Goal: Information Seeking & Learning: Learn about a topic

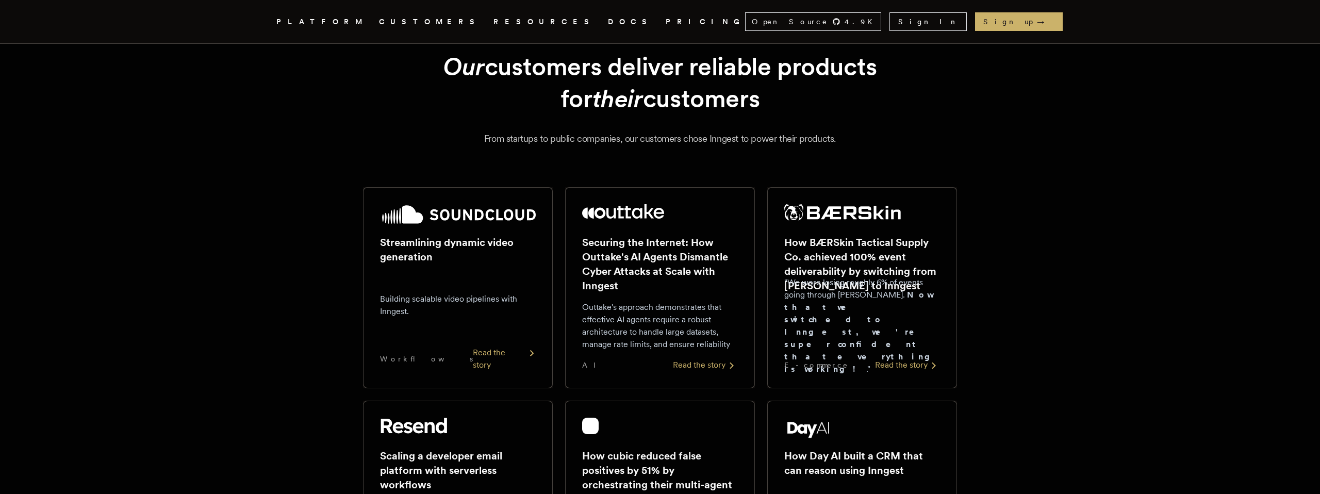
click at [491, 350] on div "Streamlining dynamic video generation Building scalable video pipelines with In…" at bounding box center [458, 287] width 156 height 167
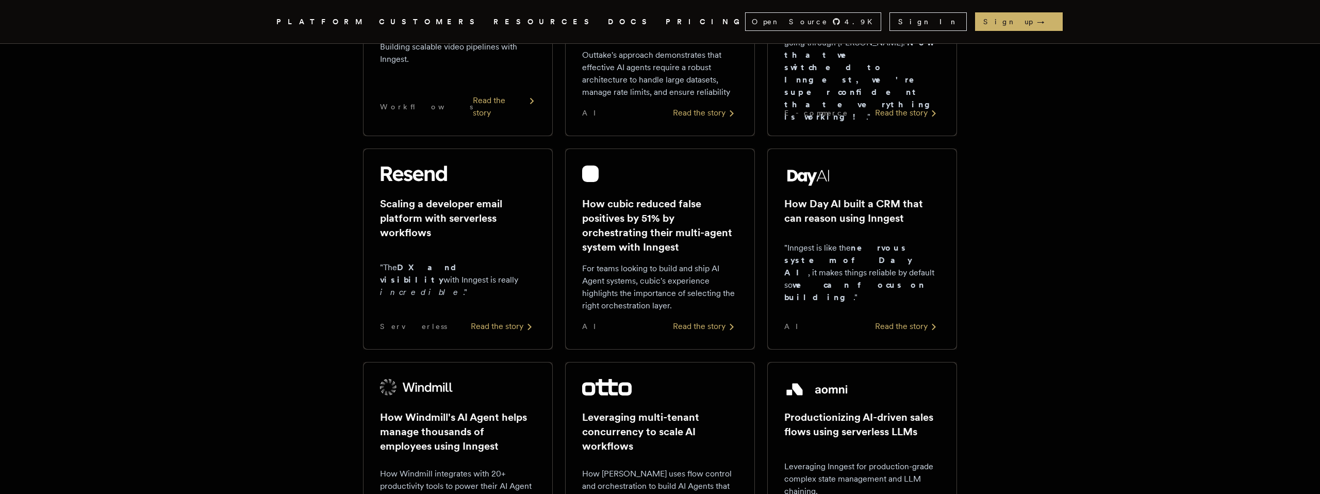
scroll to position [310, 0]
click at [493, 329] on div "Read the story" at bounding box center [503, 324] width 65 height 12
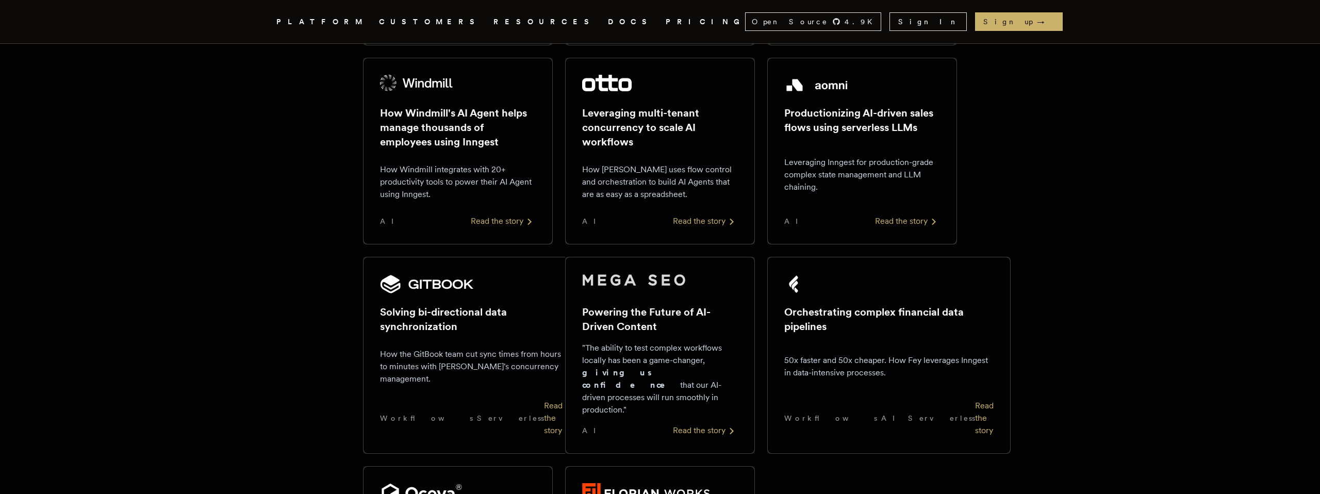
click at [484, 360] on p "How the GitBook team cut sync times from hours to minutes with Inngest's concur…" at bounding box center [471, 366] width 182 height 37
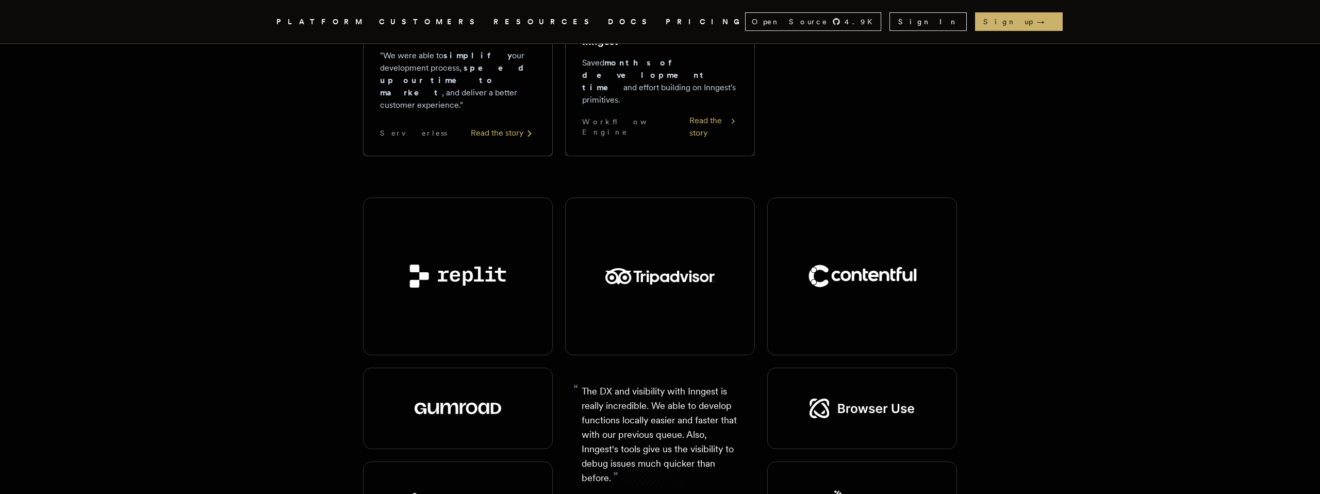
scroll to position [1132, 0]
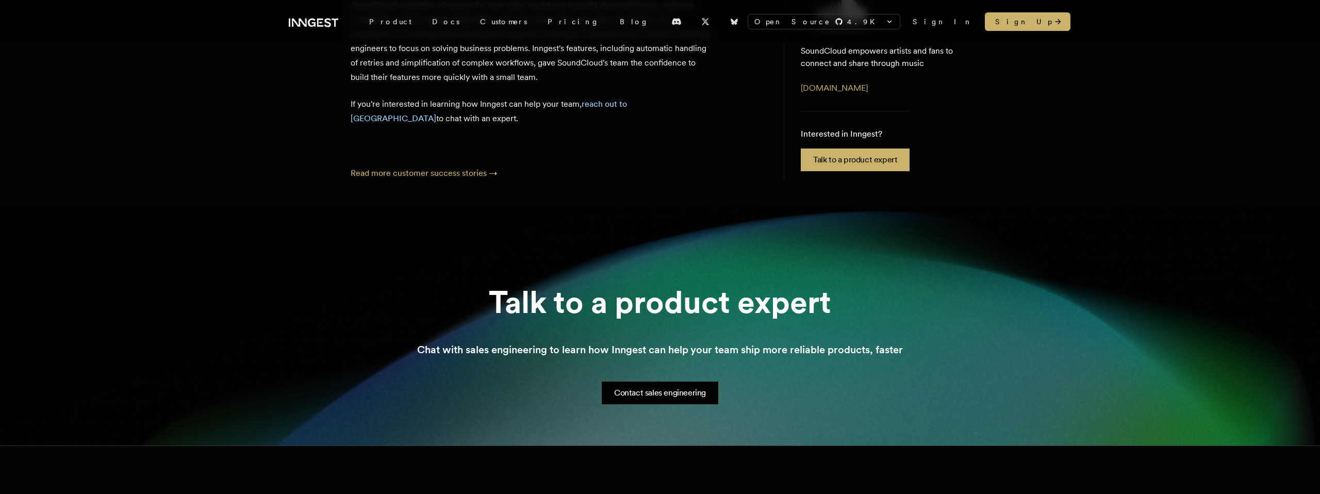
scroll to position [1468, 0]
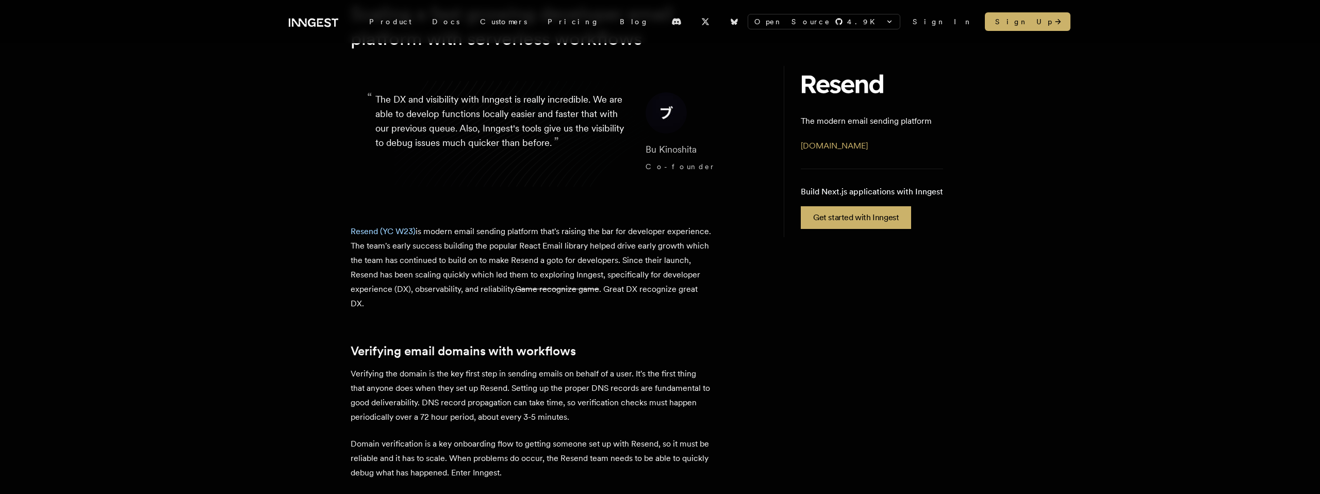
scroll to position [107, 0]
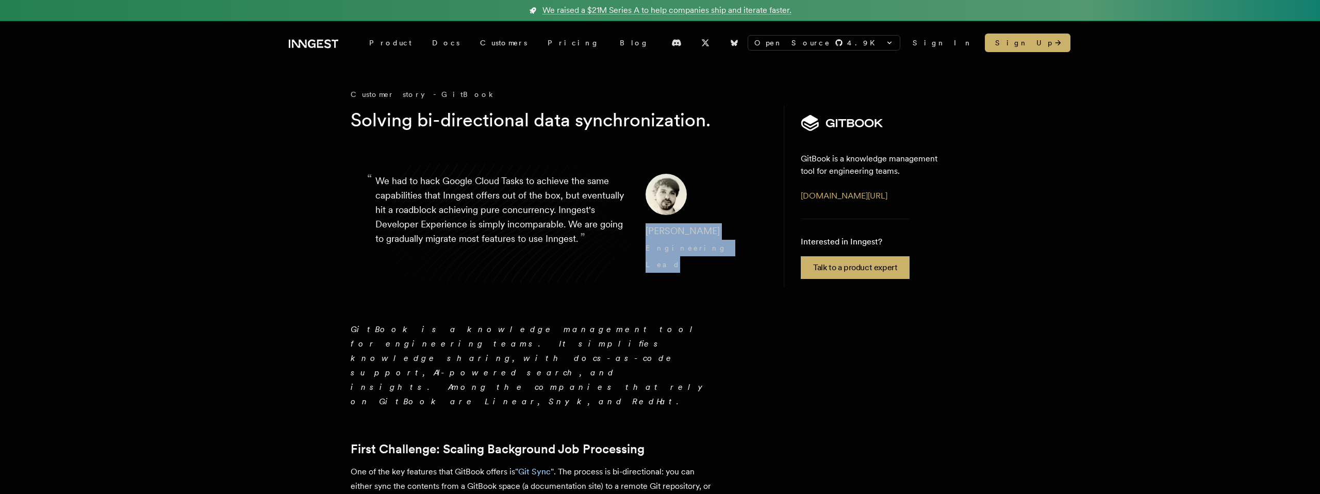
drag, startPoint x: 702, startPoint y: 259, endPoint x: 629, endPoint y: 232, distance: 76.8
click at [629, 232] on blockquote "“ We had to hack Google Cloud Tasks to achieve the same capabilities that Innge…" at bounding box center [557, 223] width 412 height 148
copy cite "Johan Preynat Engineering Lead"
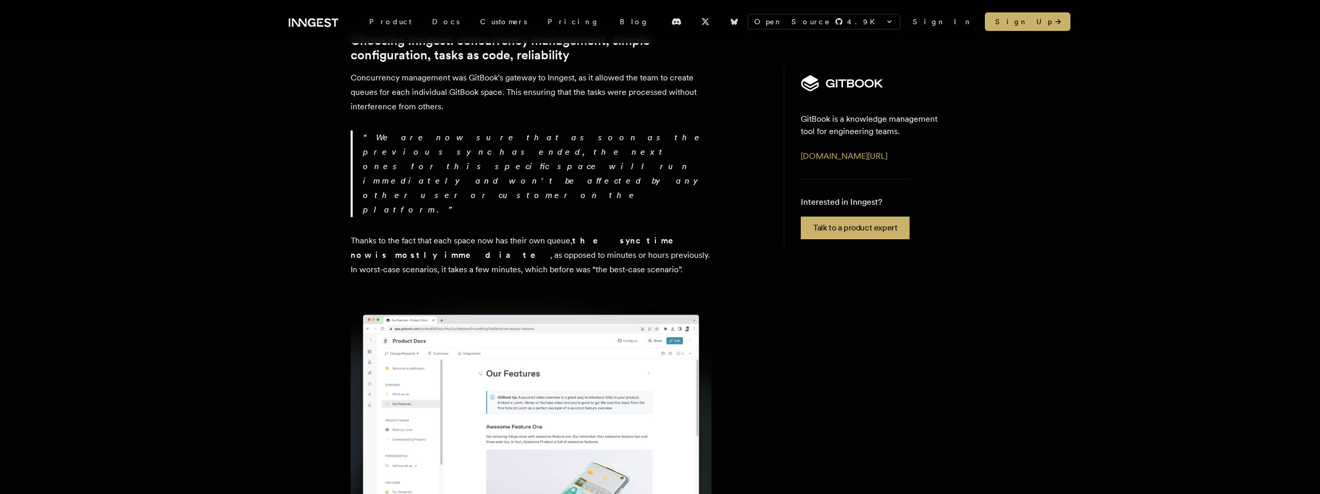
scroll to position [1419, 0]
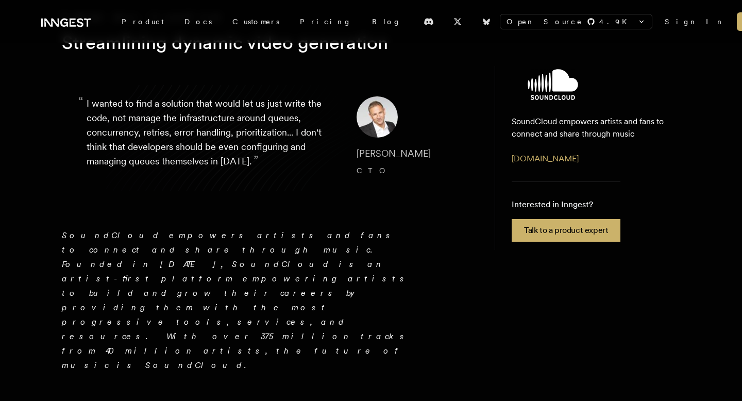
scroll to position [29, 0]
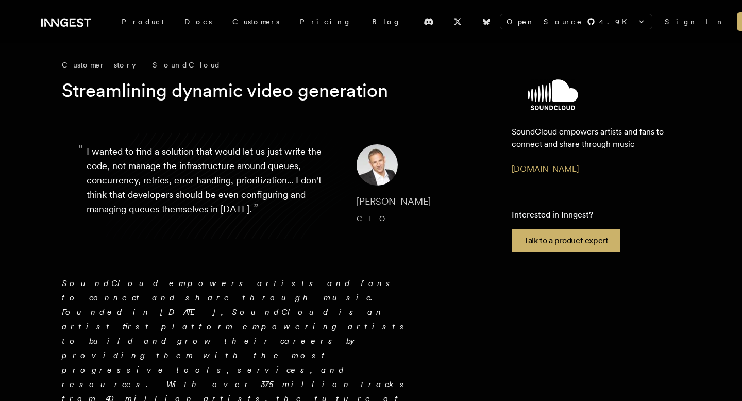
click at [372, 167] on img at bounding box center [377, 164] width 41 height 41
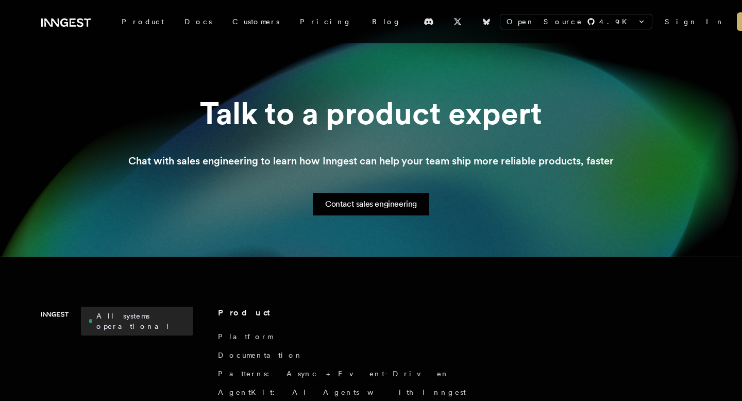
scroll to position [1526, 0]
